Goal: Transaction & Acquisition: Purchase product/service

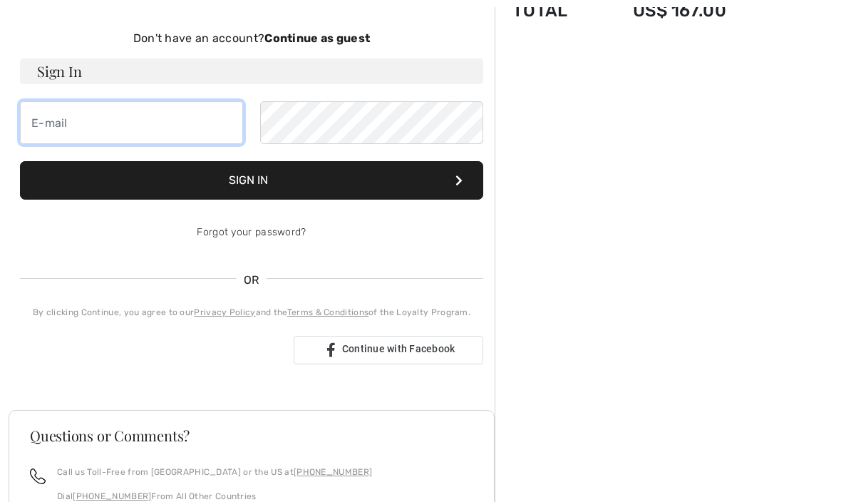
click at [208, 118] on input "email" at bounding box center [131, 122] width 223 height 43
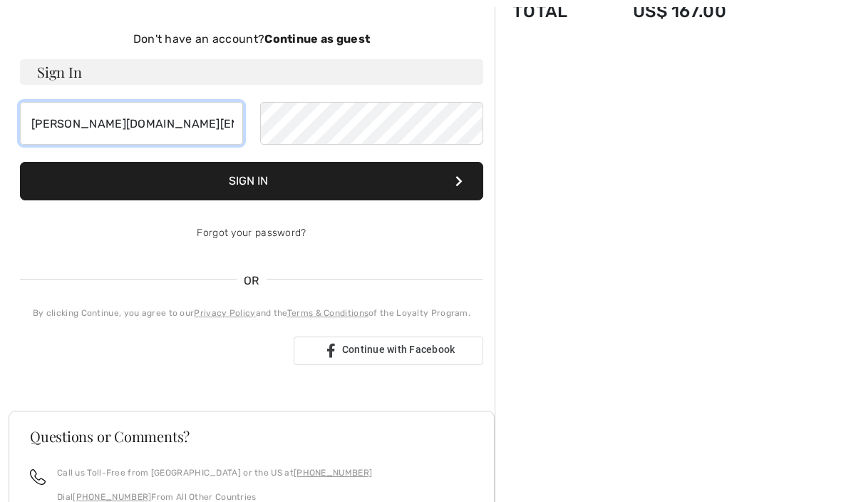
type input "wiersema.kim@gmail.com"
click at [357, 187] on button "Sign In" at bounding box center [251, 181] width 463 height 38
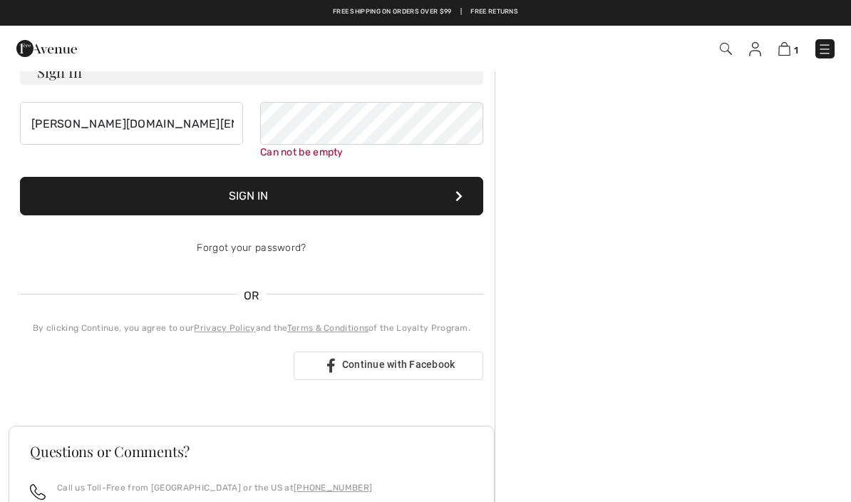
scroll to position [147, 0]
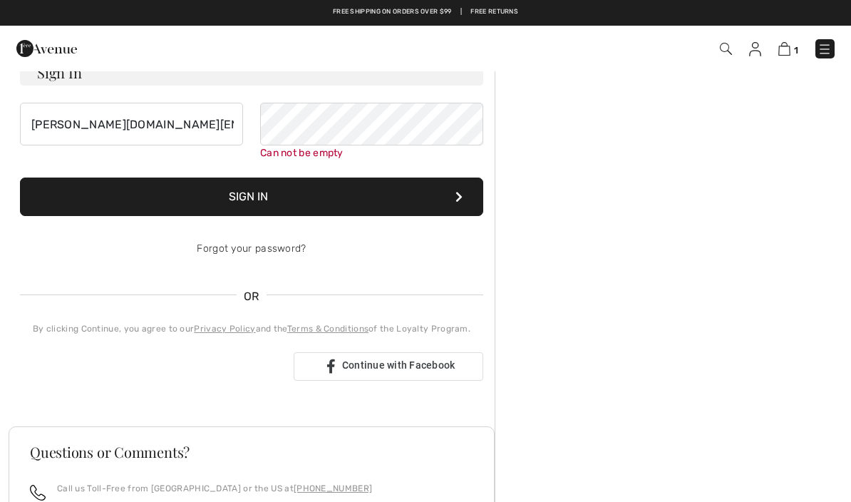
click at [320, 203] on button "Sign In" at bounding box center [251, 196] width 463 height 38
click at [260, 194] on button "Sign In" at bounding box center [251, 196] width 463 height 38
click at [282, 195] on button "Sign In" at bounding box center [251, 196] width 463 height 38
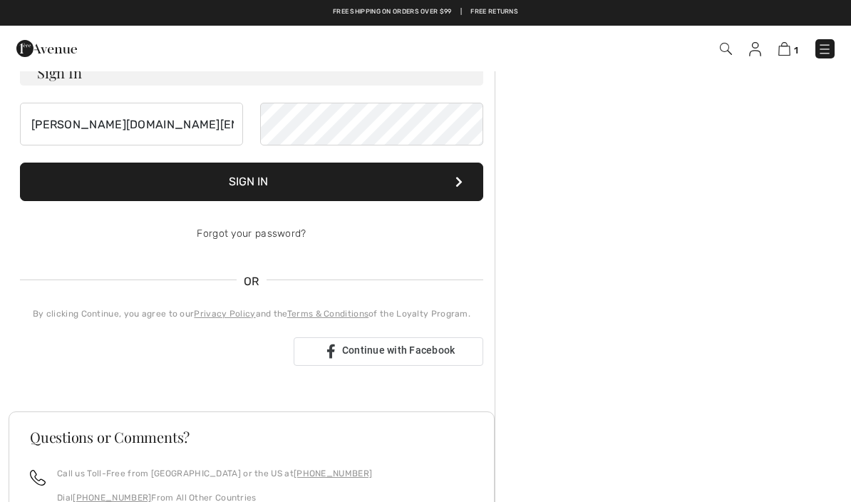
click at [301, 184] on button "Sign In" at bounding box center [251, 181] width 463 height 38
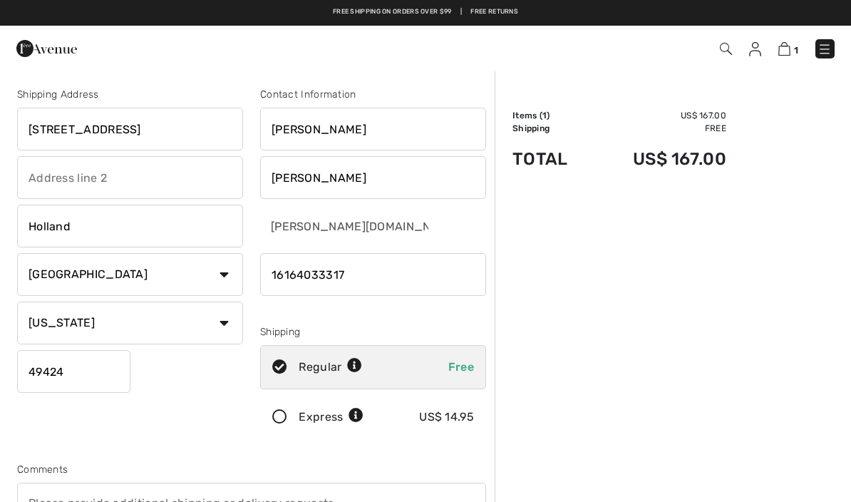
click at [190, 122] on input "282 N Lakeshore Drive" at bounding box center [130, 129] width 226 height 43
type input "2"
type input "7991 Thornapple Club Dr, SE"
click at [351, 137] on input "Kimberly" at bounding box center [373, 129] width 226 height 43
type input "K"
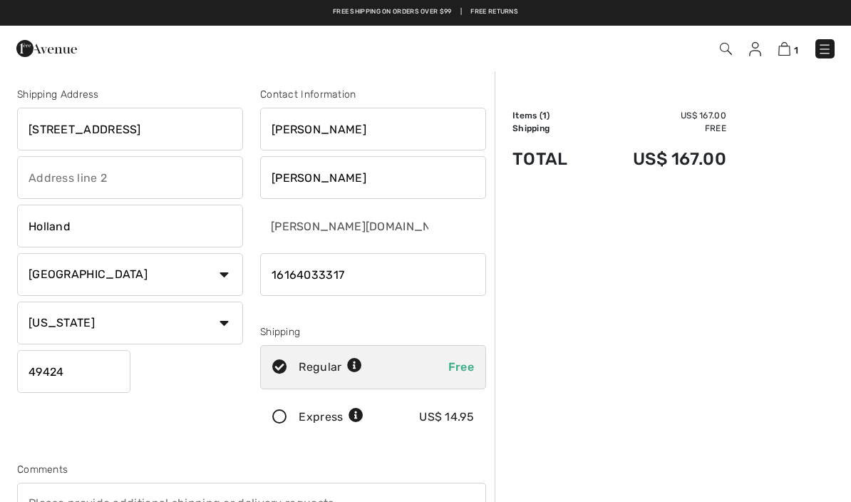
type input "Molly"
click at [359, 186] on input "Wiersema" at bounding box center [373, 177] width 226 height 43
type input "W"
type input "Dalere"
click at [120, 223] on input "Holland" at bounding box center [130, 225] width 226 height 43
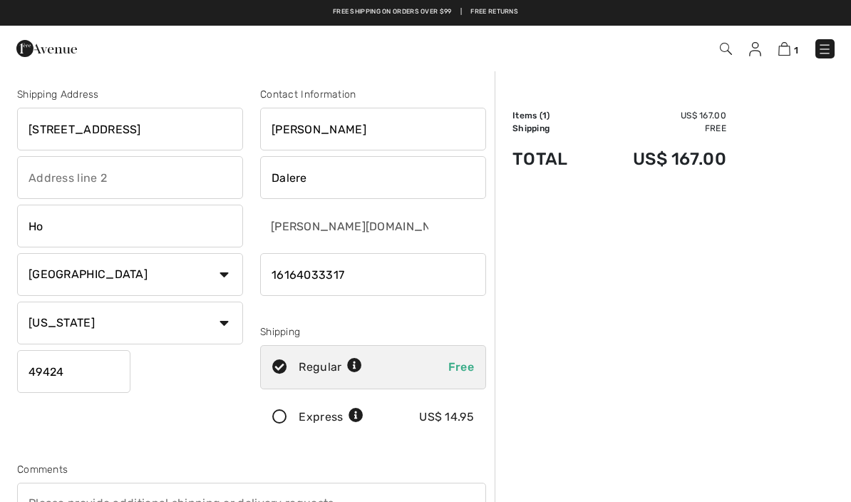
type input "H"
type input "Ada"
click at [98, 370] on input "49424" at bounding box center [73, 371] width 113 height 43
type input "49301"
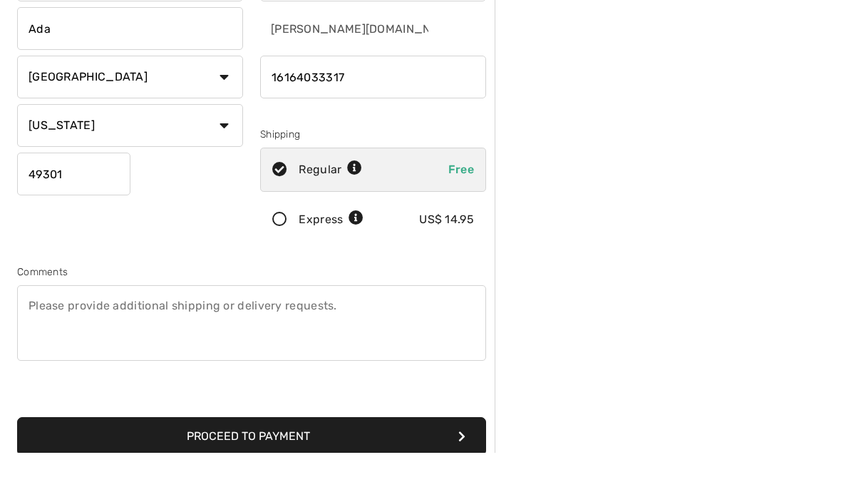
scroll to position [195, 0]
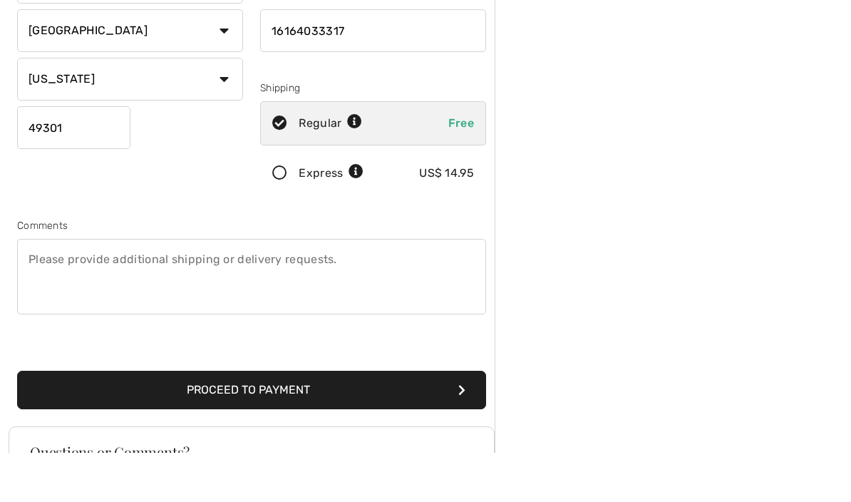
click at [313, 420] on button "Proceed to Payment" at bounding box center [251, 439] width 469 height 38
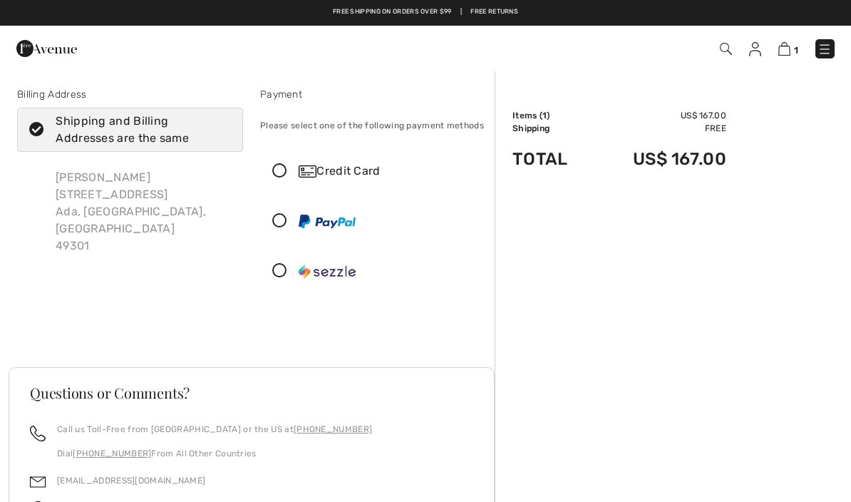
click at [37, 133] on icon at bounding box center [37, 130] width 38 height 15
click at [222, 133] on input "Shipping and Billing Addresses are the same" at bounding box center [226, 129] width 9 height 43
checkbox input "false"
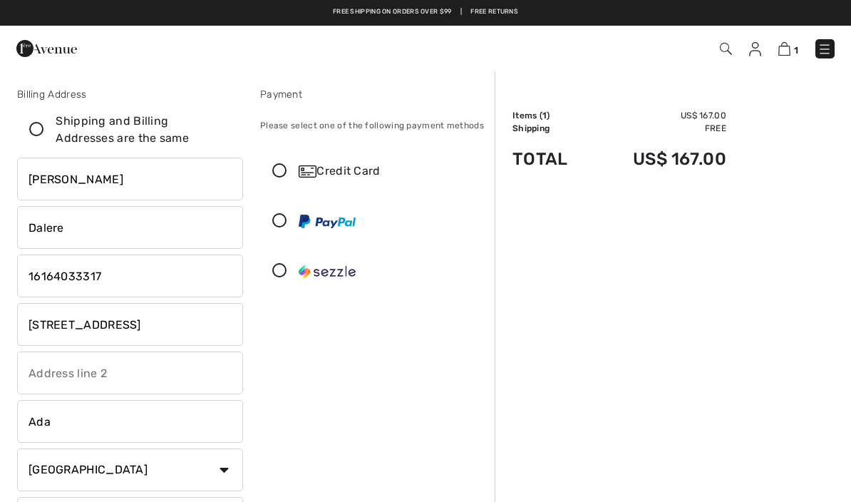
click at [104, 184] on input "Molly" at bounding box center [130, 178] width 226 height 43
type input "M"
type input "kimberly"
click at [94, 230] on input "Dalere" at bounding box center [130, 227] width 226 height 43
type input "D"
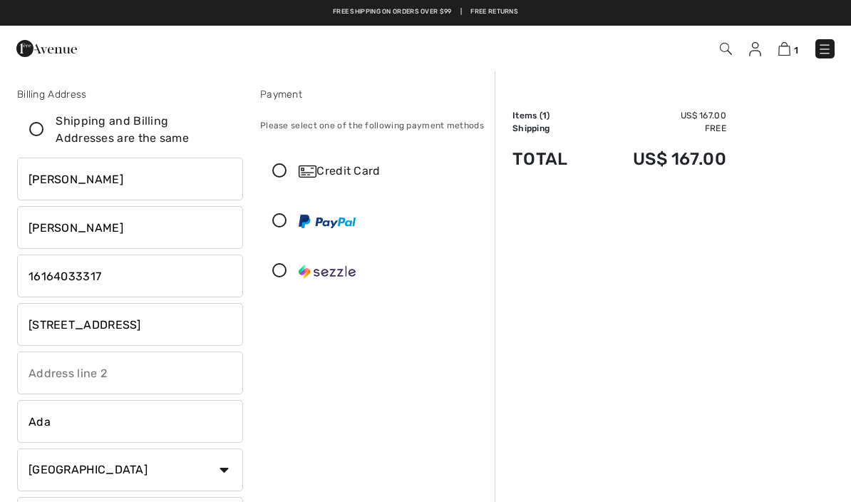
type input "Wiersema"
click at [99, 182] on input "kimberly" at bounding box center [130, 178] width 226 height 43
type input "k"
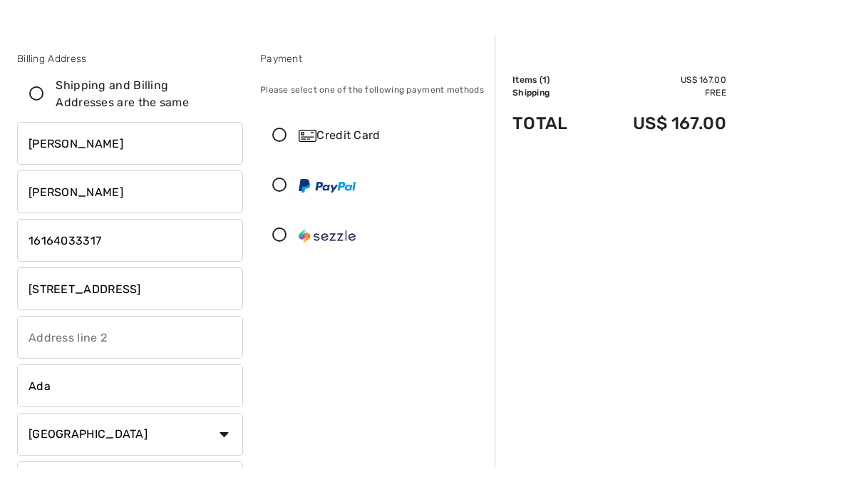
type input "Kimberly"
click at [199, 303] on input "[STREET_ADDRESS]" at bounding box center [130, 324] width 226 height 43
type input "7"
type input "282 N Lakeshore Dr"
click at [101, 400] on input "Ada" at bounding box center [130, 421] width 226 height 43
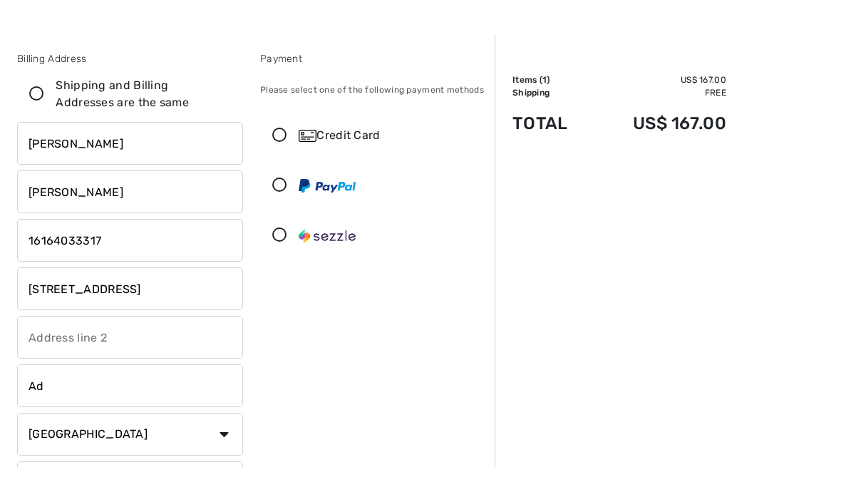
type input "A"
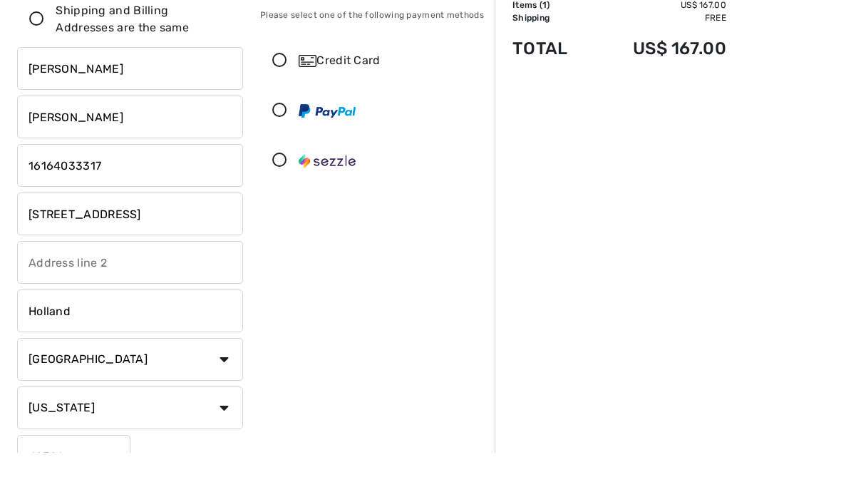
scroll to position [81, 0]
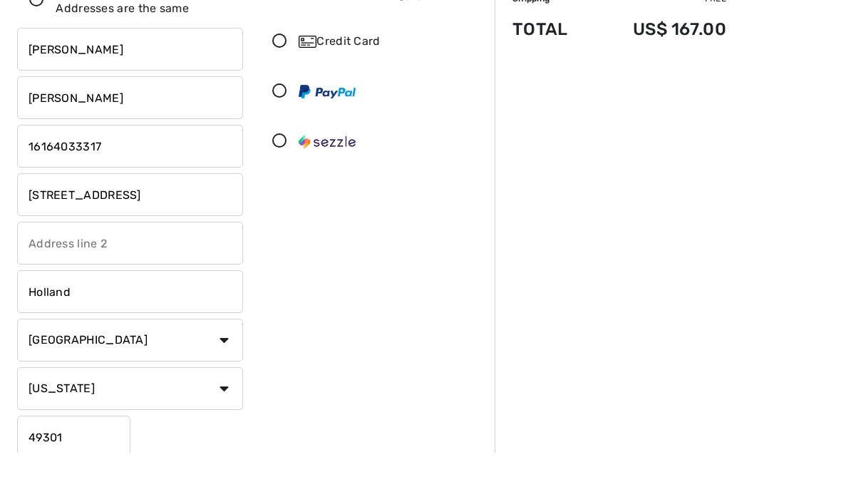
type input "Holland"
click at [93, 465] on input "49301" at bounding box center [73, 486] width 113 height 43
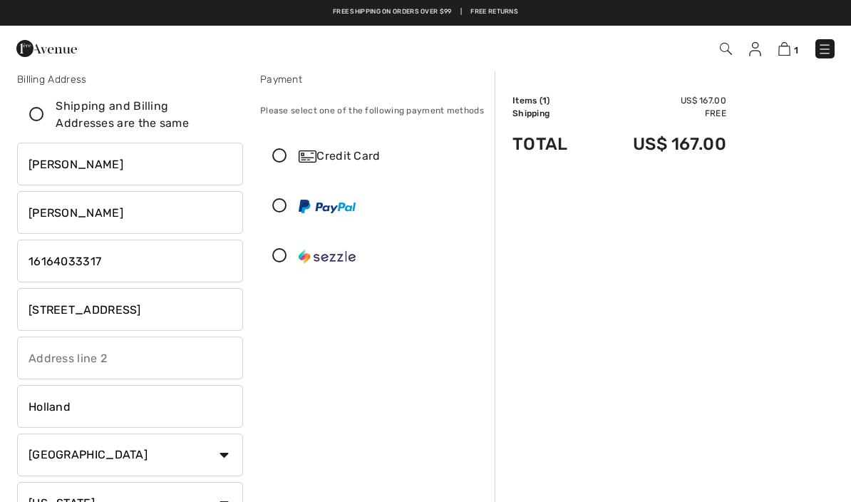
scroll to position [13, 0]
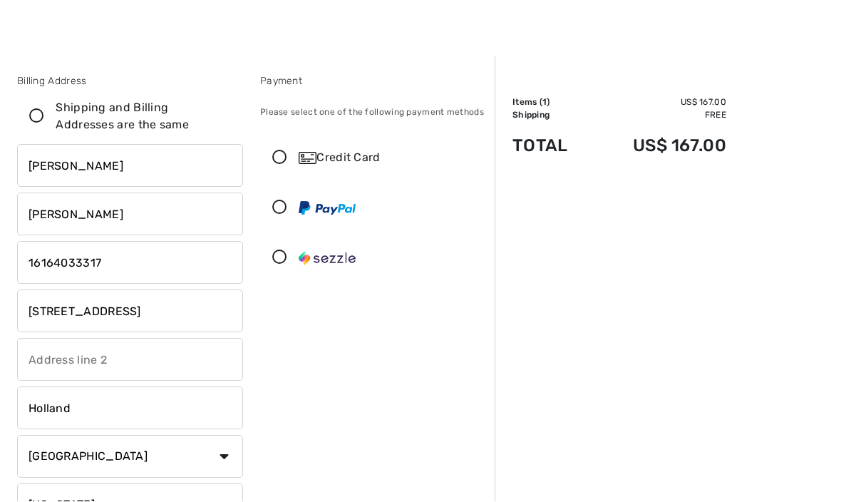
type input "49424"
click at [279, 162] on icon at bounding box center [280, 158] width 38 height 15
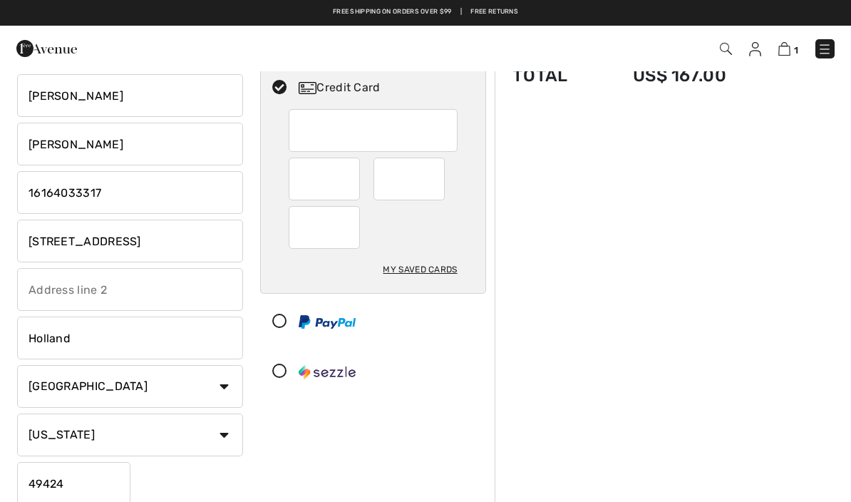
scroll to position [0, 0]
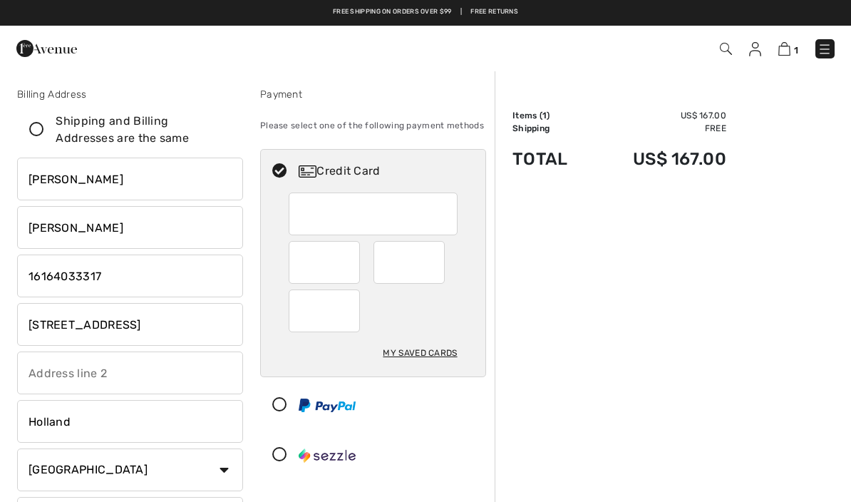
click at [352, 254] on div at bounding box center [324, 262] width 71 height 43
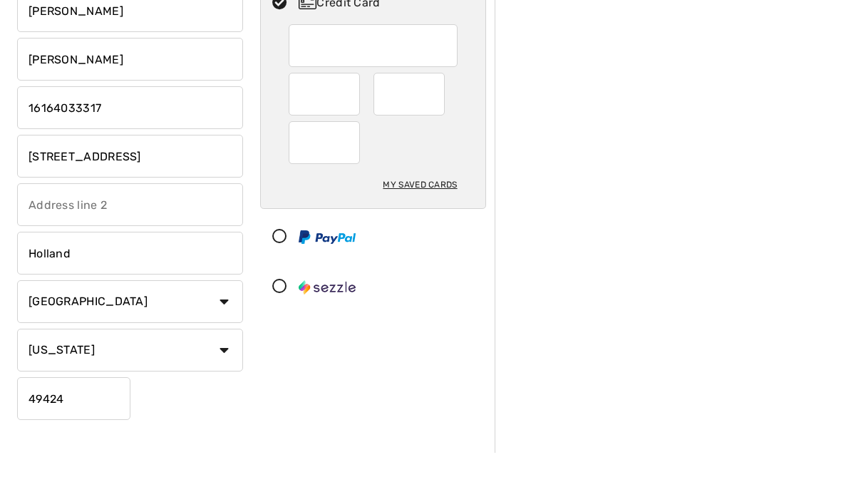
scroll to position [123, 0]
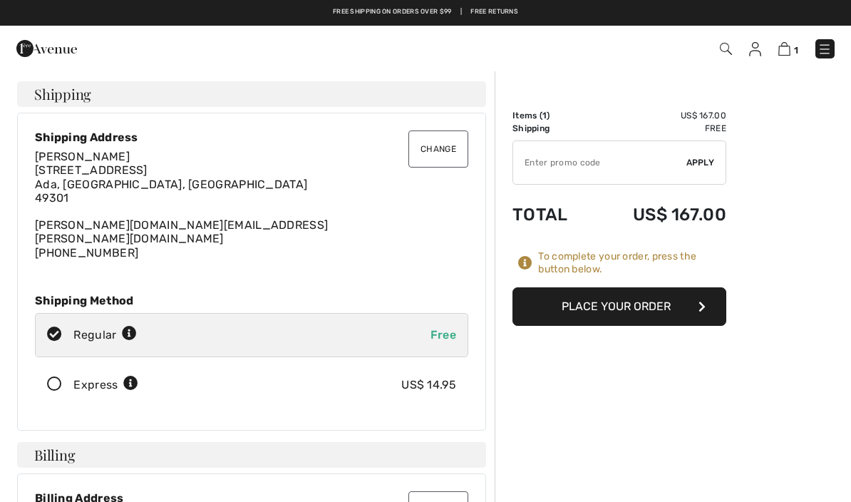
click at [650, 307] on button "Place Your Order" at bounding box center [619, 306] width 214 height 38
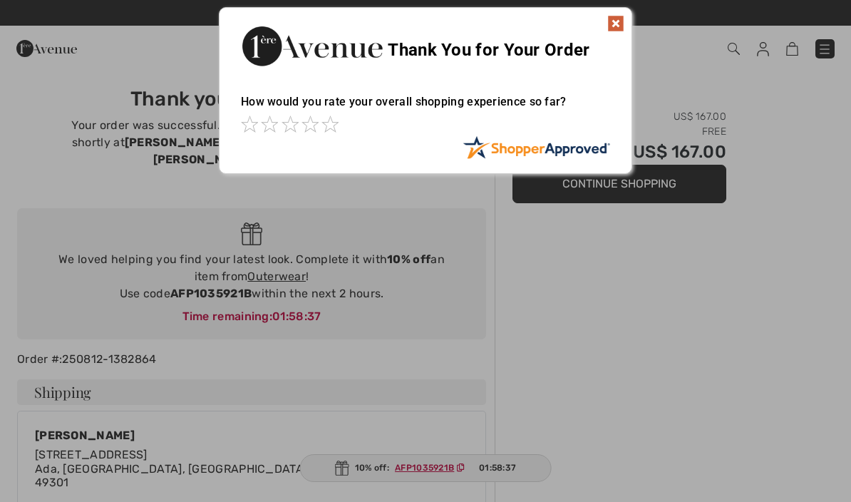
click at [622, 16] on img at bounding box center [615, 23] width 17 height 17
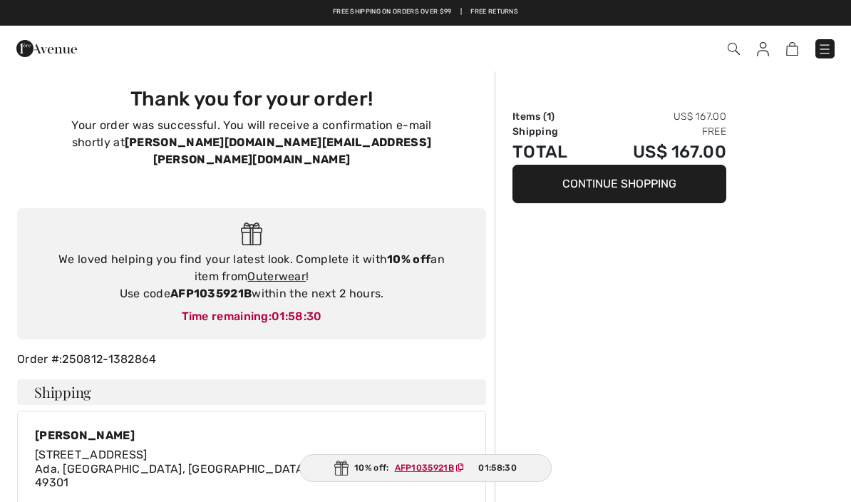
click at [764, 52] on img at bounding box center [763, 49] width 12 height 14
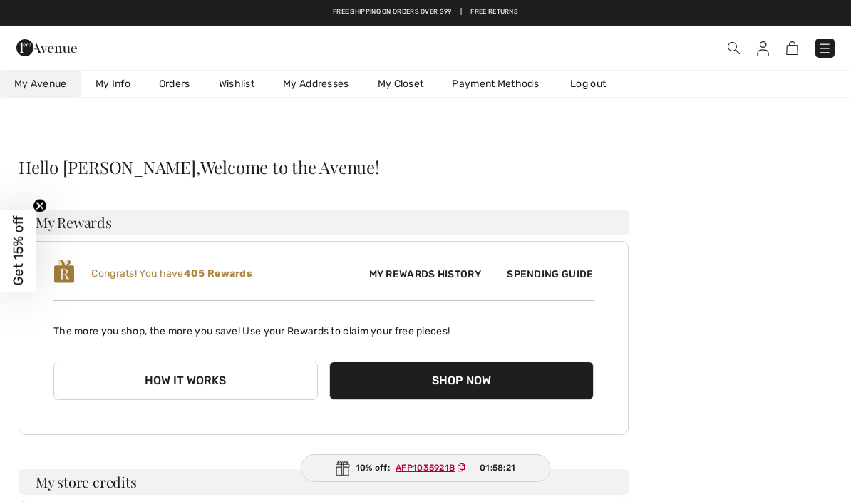
click at [180, 84] on link "Orders" at bounding box center [175, 84] width 60 height 26
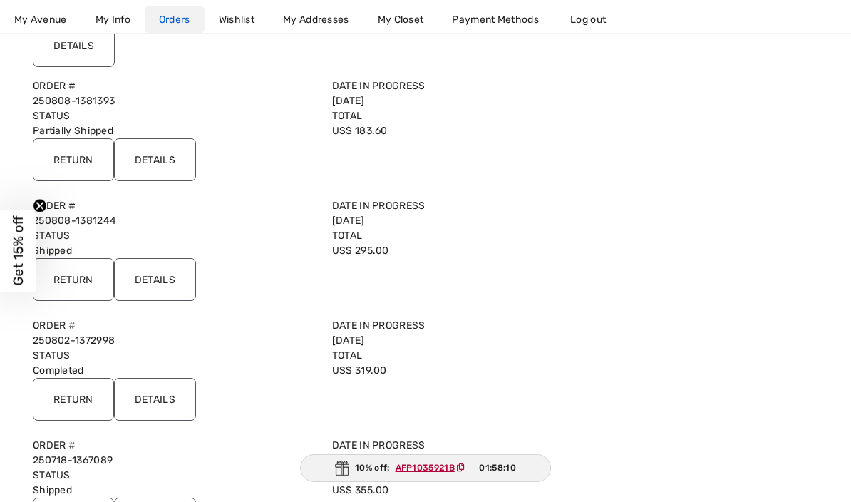
scroll to position [251, 0]
click at [162, 158] on input "Details" at bounding box center [155, 159] width 82 height 43
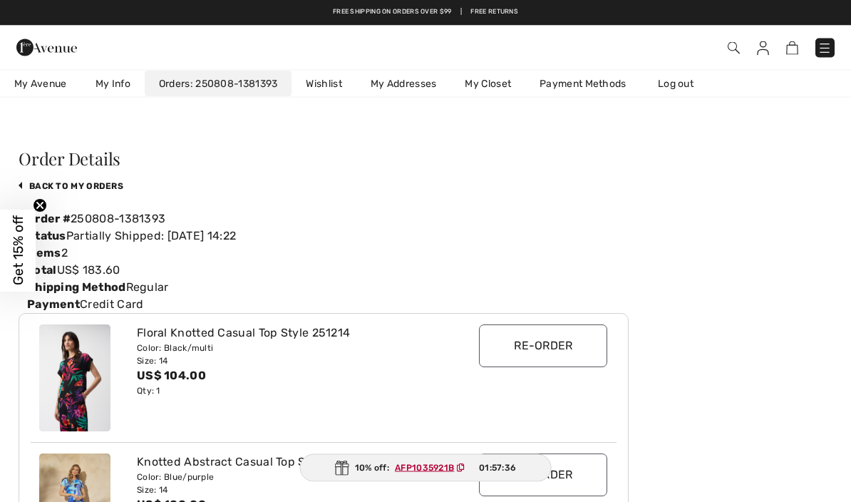
scroll to position [9, 0]
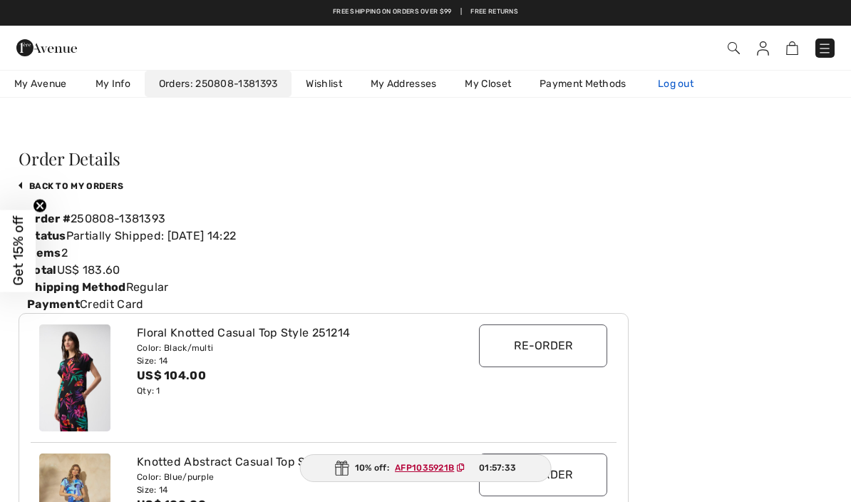
click at [691, 89] on link "Log out" at bounding box center [682, 84] width 78 height 26
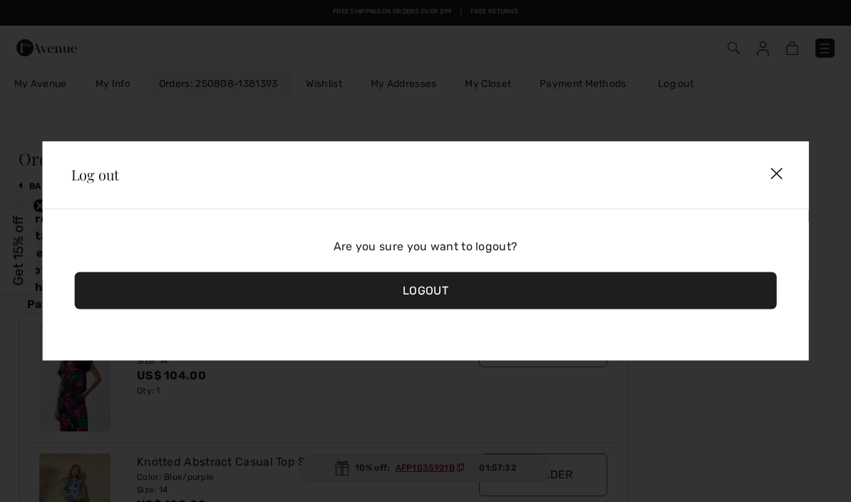
click at [458, 299] on div "Logout" at bounding box center [426, 290] width 702 height 37
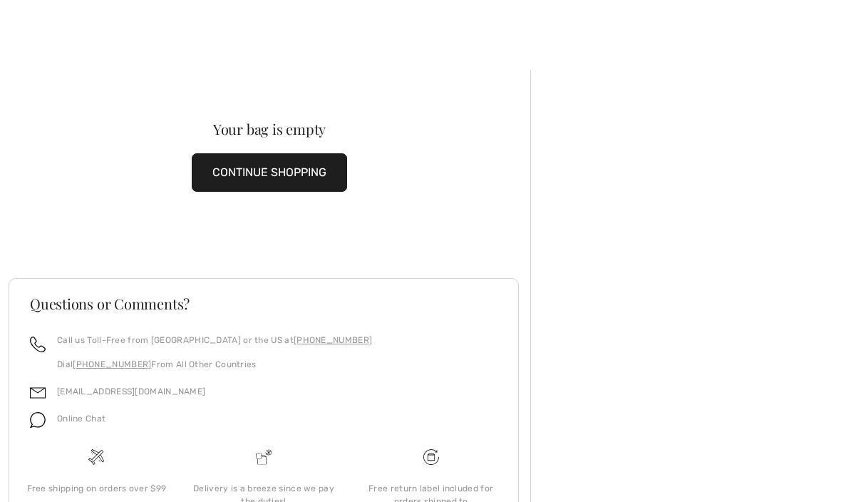
scroll to position [41, 0]
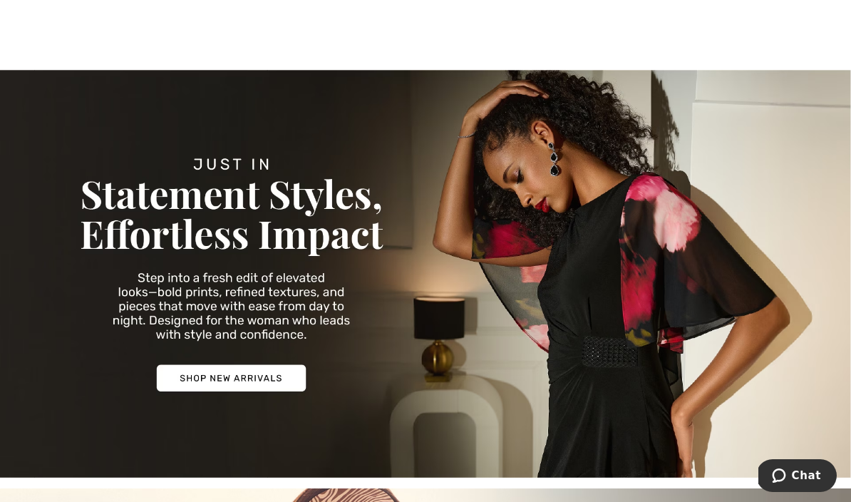
click at [271, 379] on img at bounding box center [425, 274] width 851 height 408
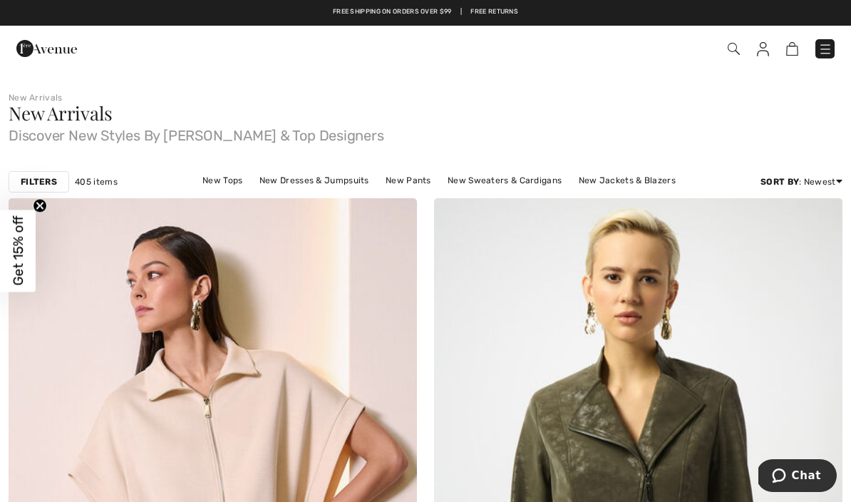
click at [831, 52] on img at bounding box center [825, 49] width 14 height 14
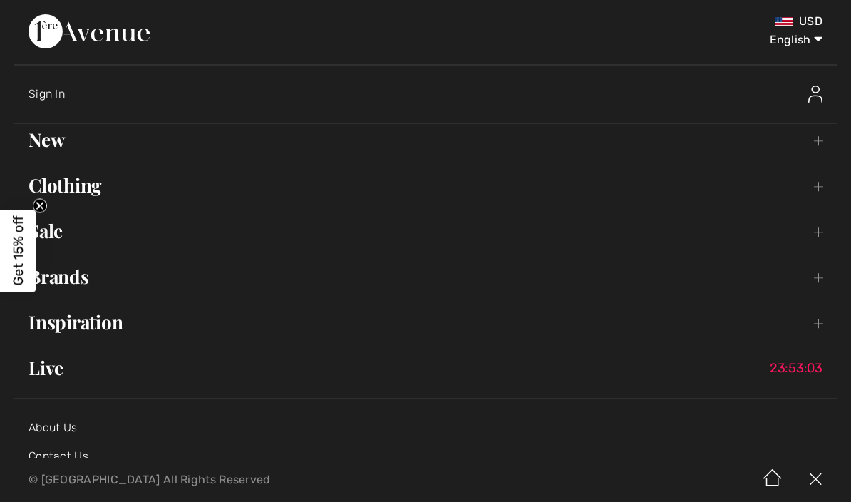
click at [98, 189] on link "Clothing Toggle submenu" at bounding box center [425, 185] width 822 height 31
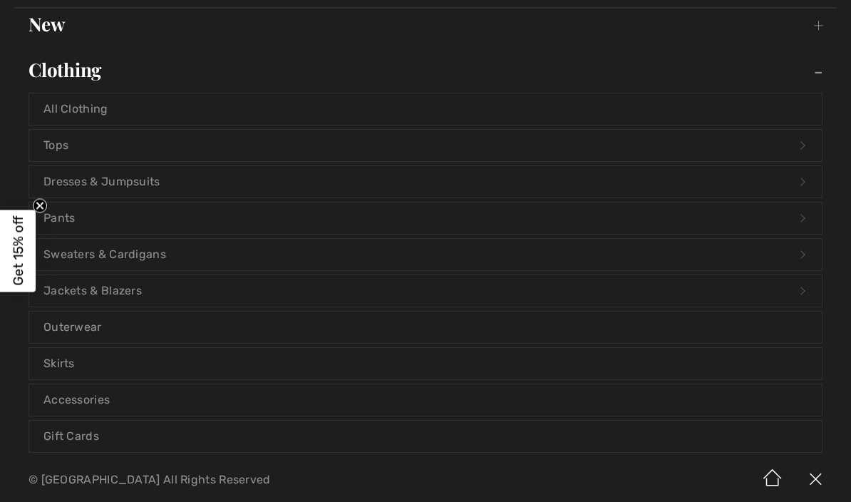
scroll to position [120, 0]
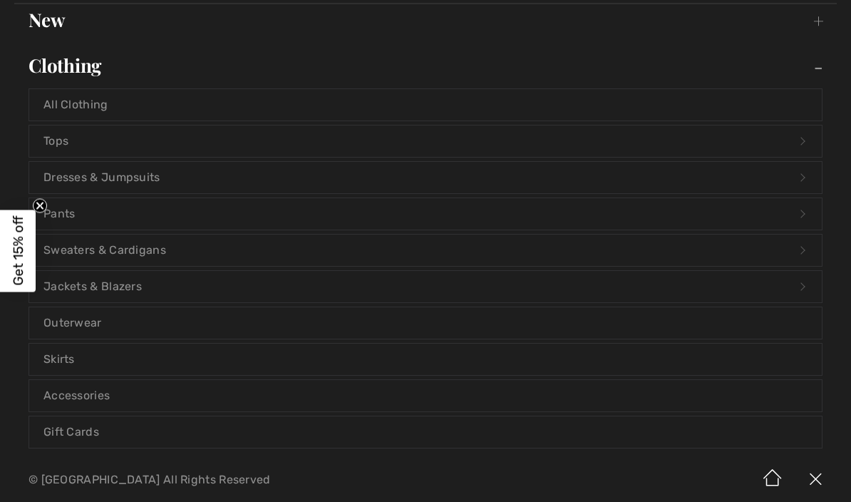
click at [137, 289] on link "Jackets & Blazers Open submenu" at bounding box center [425, 286] width 792 height 31
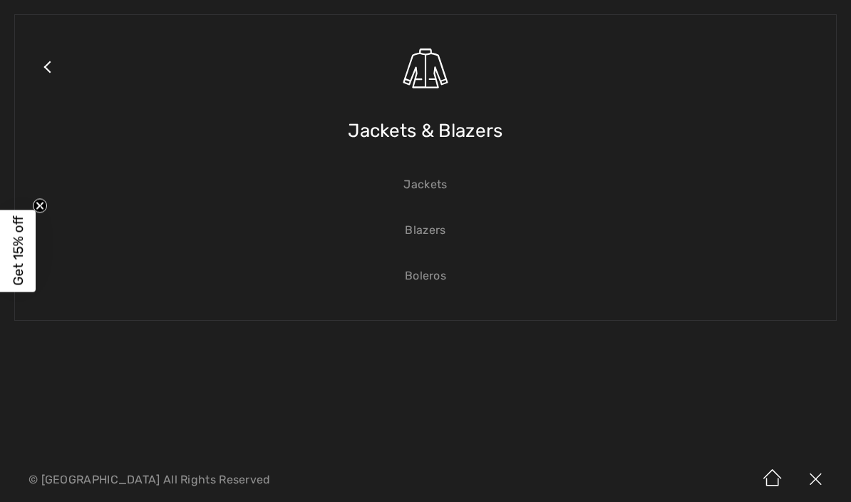
click at [441, 235] on link "Blazers" at bounding box center [425, 229] width 792 height 31
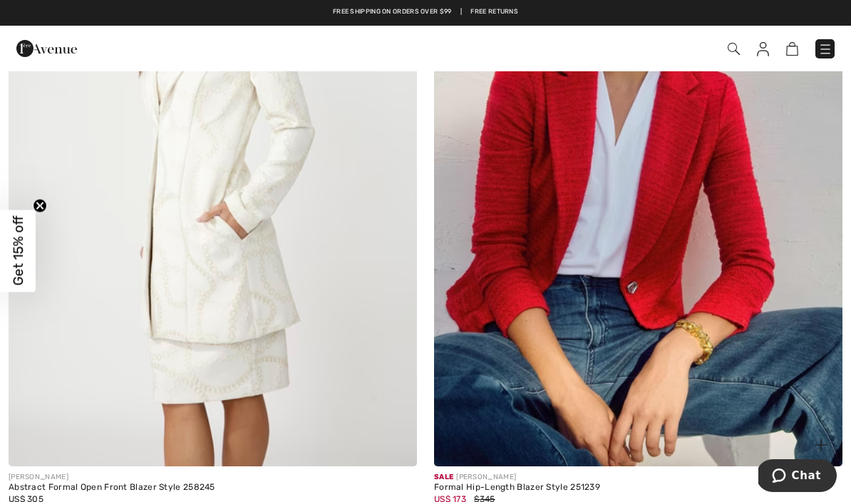
scroll to position [10152, 0]
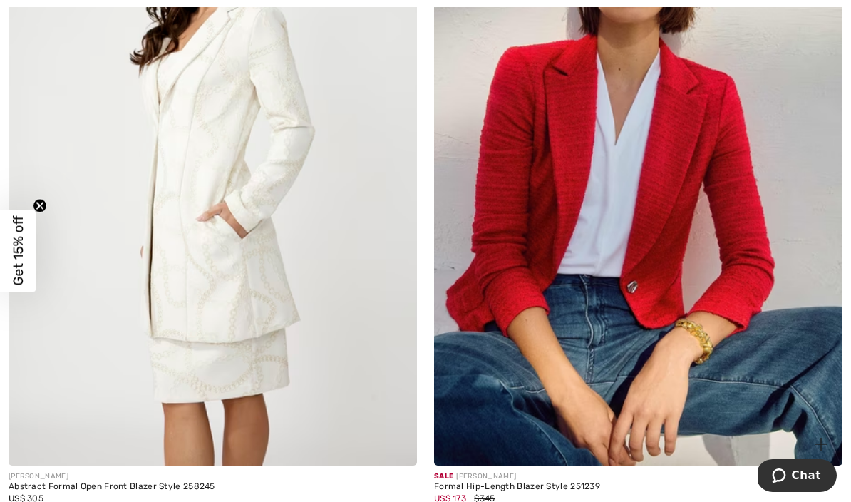
click at [710, 349] on img at bounding box center [638, 159] width 408 height 613
click at [668, 214] on img at bounding box center [638, 159] width 408 height 613
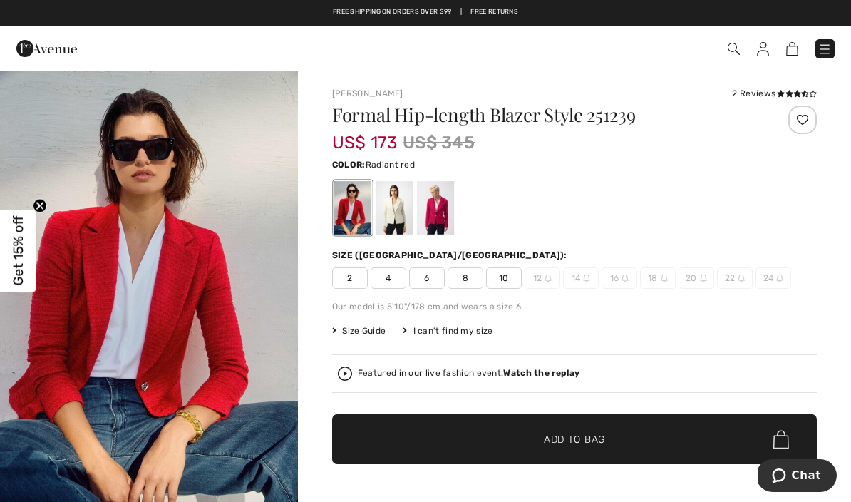
click at [400, 219] on div at bounding box center [393, 207] width 37 height 53
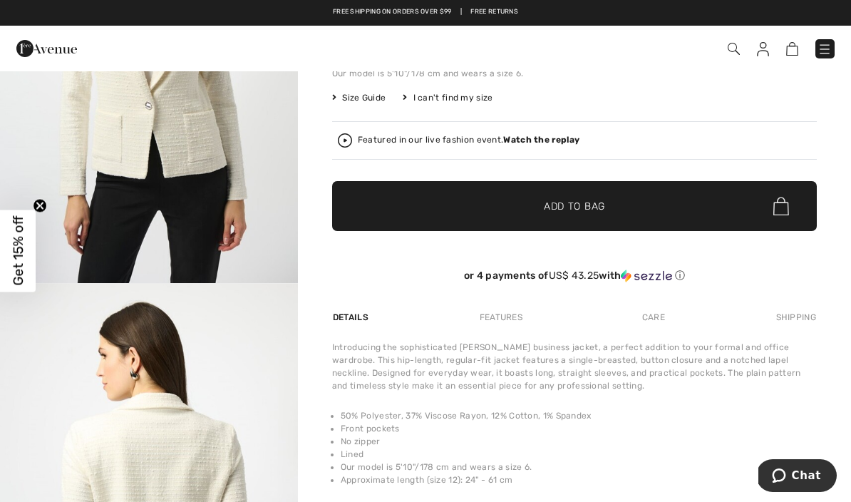
scroll to position [217, 0]
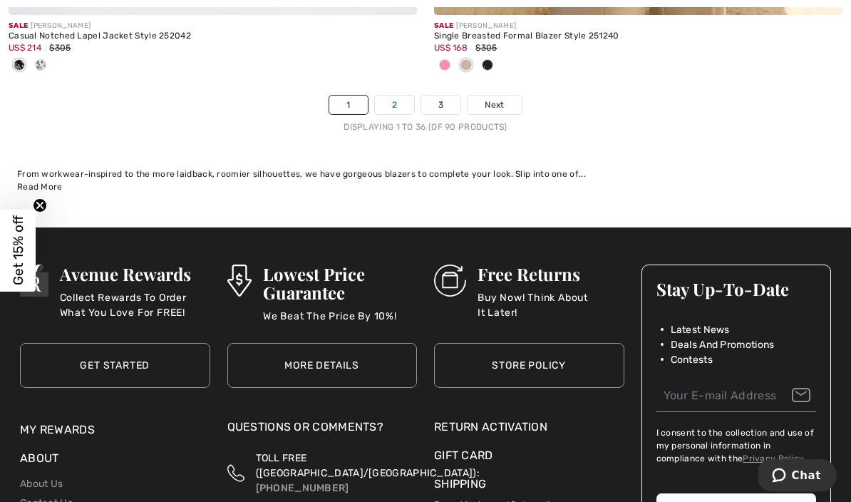
scroll to position [12631, 0]
click at [388, 95] on link "2" at bounding box center [394, 104] width 39 height 19
click at [400, 114] on link "2" at bounding box center [394, 104] width 39 height 19
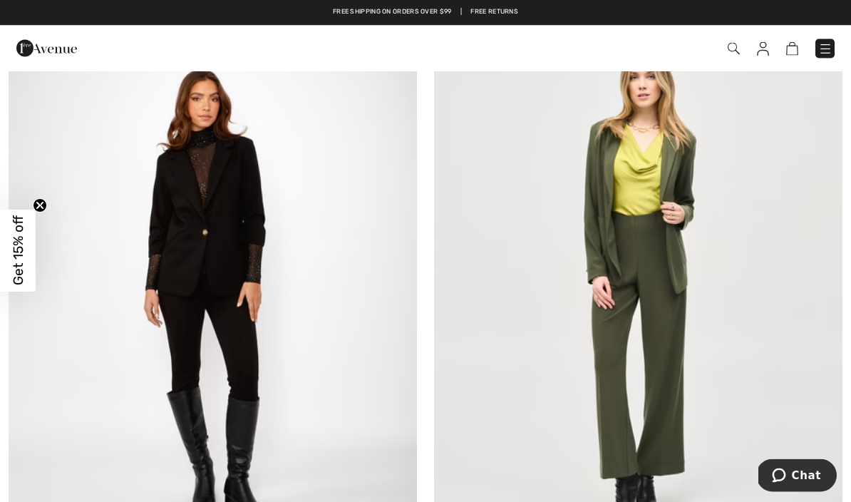
scroll to position [7826, 0]
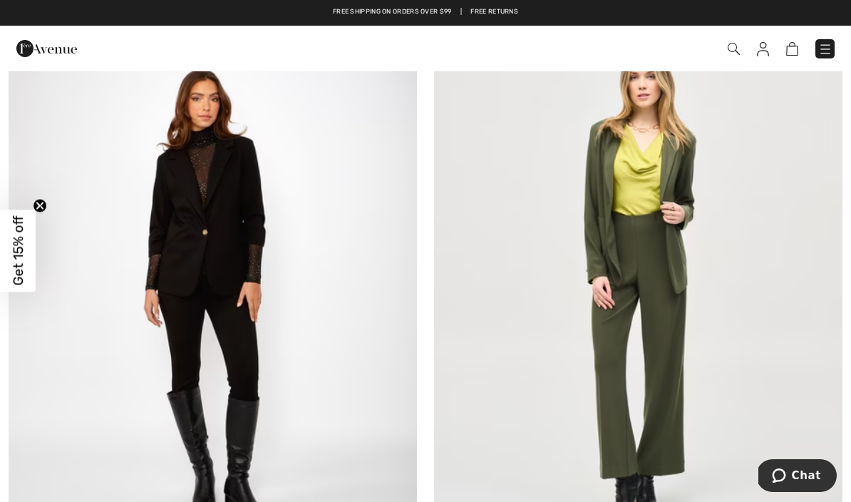
click at [247, 234] on img at bounding box center [213, 285] width 408 height 613
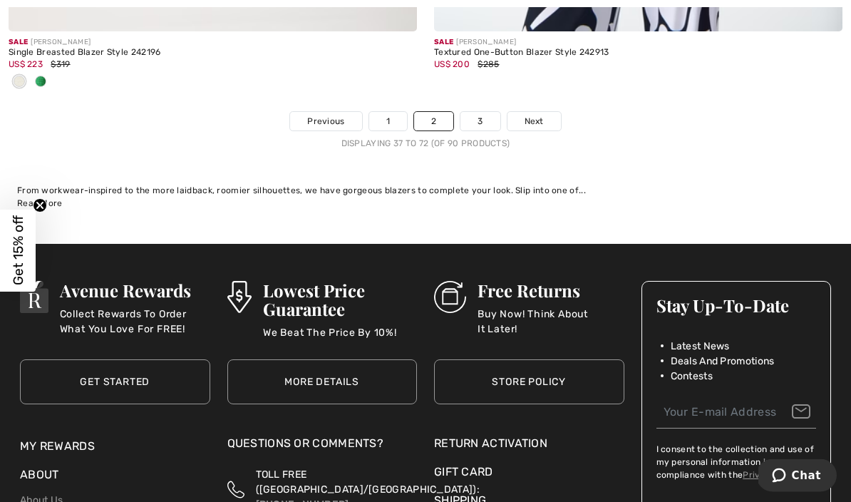
scroll to position [12596, 0]
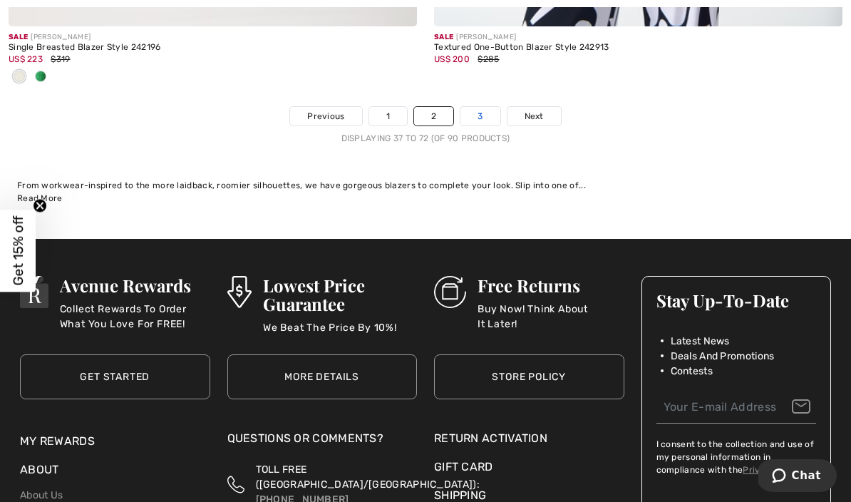
click at [482, 114] on link "3" at bounding box center [479, 116] width 39 height 19
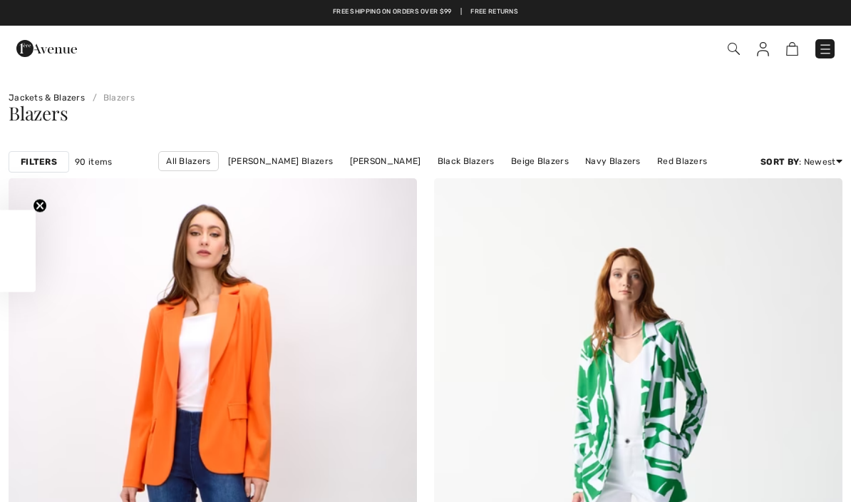
checkbox input "true"
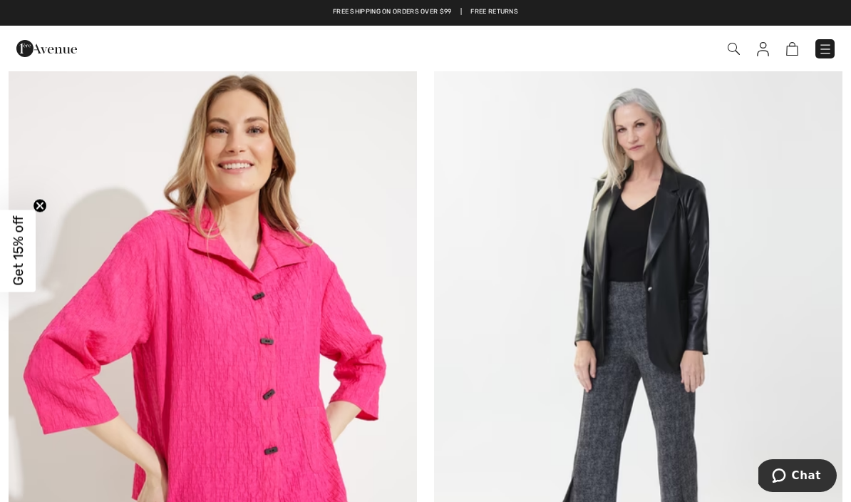
scroll to position [5442, 0]
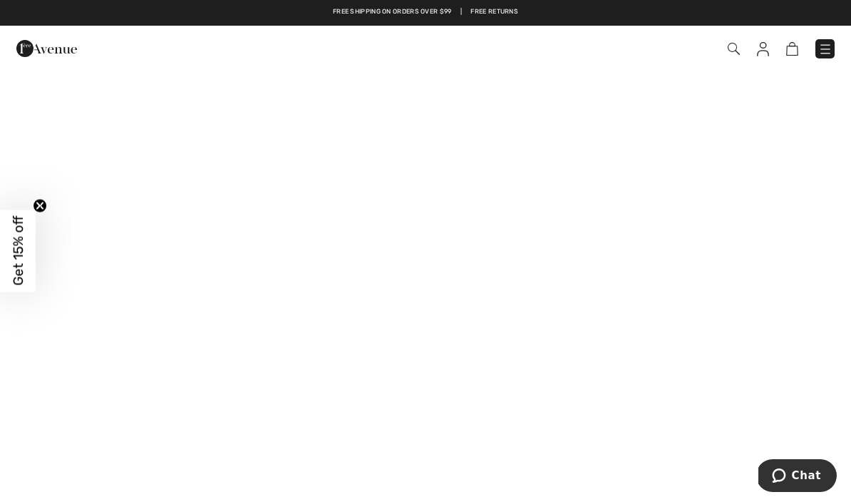
click at [824, 52] on img at bounding box center [825, 49] width 14 height 14
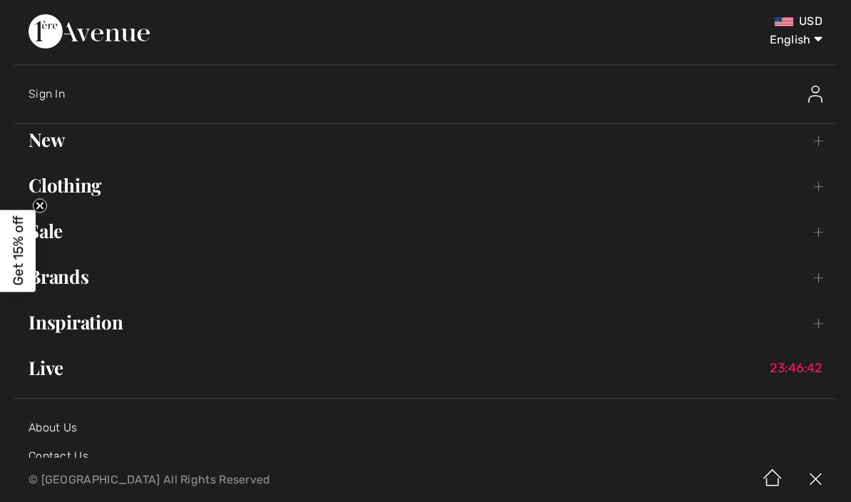
click at [63, 147] on link "New Toggle submenu" at bounding box center [425, 139] width 822 height 31
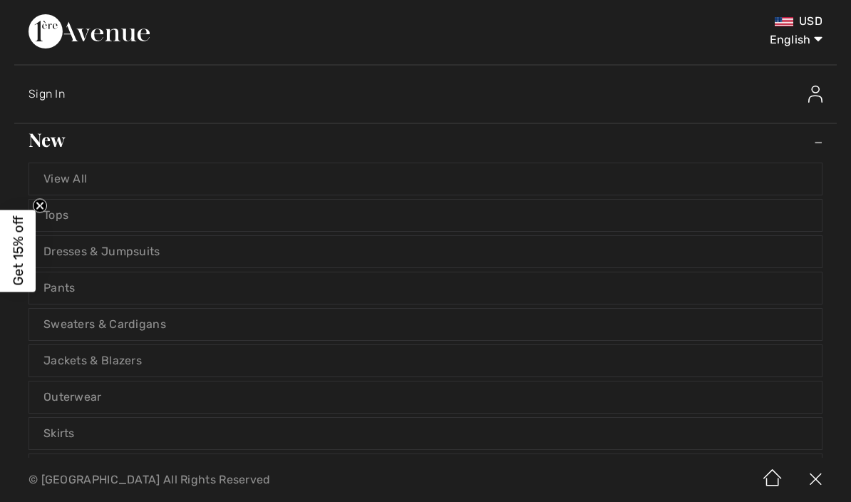
click at [170, 335] on link "Sweaters & Cardigans" at bounding box center [425, 323] width 792 height 31
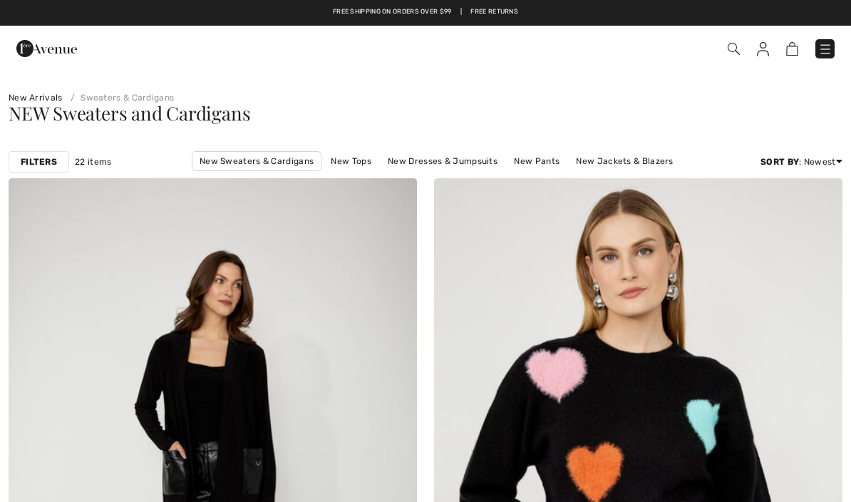
checkbox input "true"
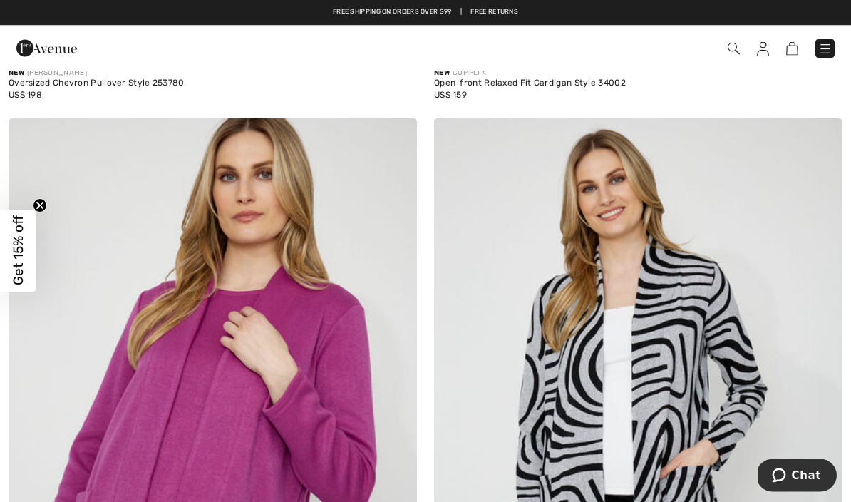
scroll to position [6995, 0]
